Goal: Information Seeking & Learning: Learn about a topic

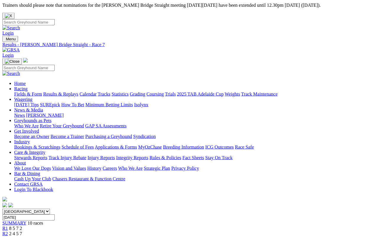
scroll to position [2, 0]
click at [15, 92] on link "Fields & Form" at bounding box center [28, 94] width 28 height 5
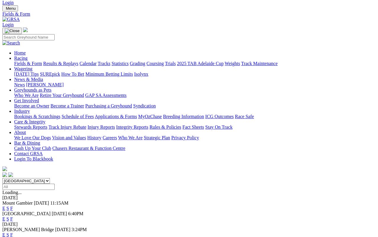
scroll to position [31, 0]
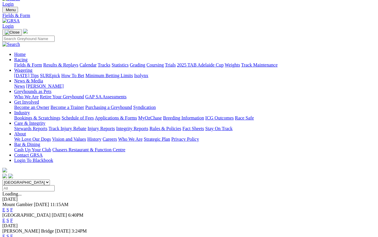
click at [13, 218] on link "F" at bounding box center [11, 220] width 3 height 5
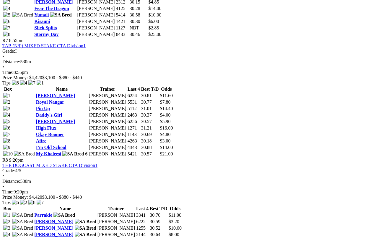
scroll to position [935, 0]
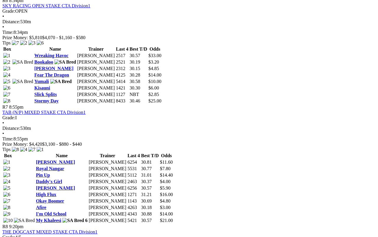
scroll to position [867, 0]
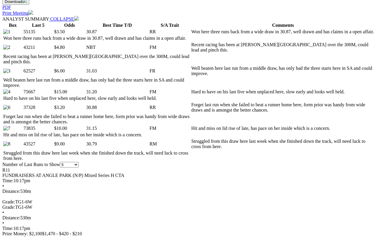
scroll to position [316, 0]
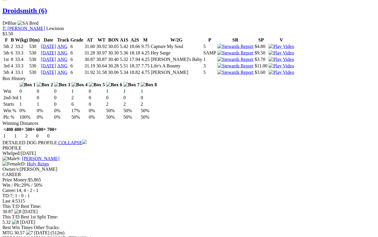
scroll to position [643, 10]
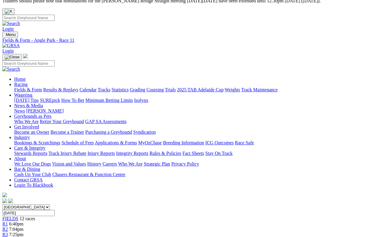
scroll to position [0, 0]
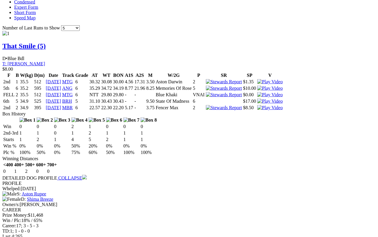
scroll to position [602, 0]
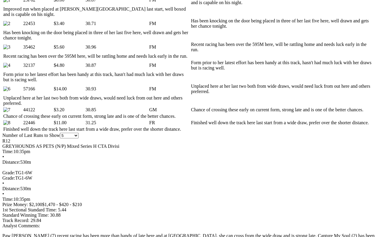
scroll to position [358, 0]
